Goal: Use online tool/utility: Utilize a website feature to perform a specific function

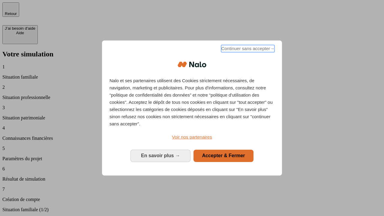
click at [247, 50] on span "Continuer sans accepter →" at bounding box center [247, 48] width 53 height 7
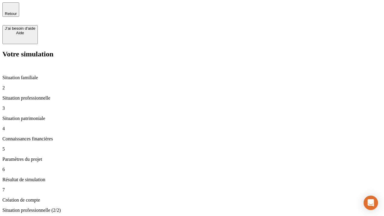
type input "30 000"
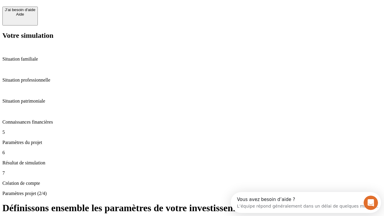
scroll to position [11, 0]
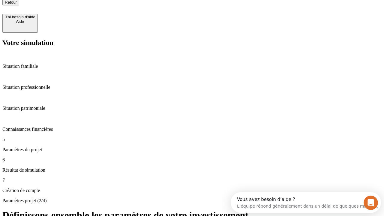
type input "25"
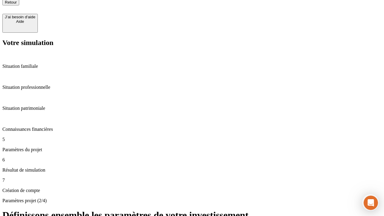
type input "1 000"
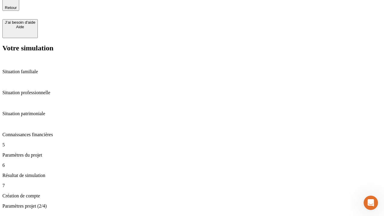
type input "640"
